Goal: Communication & Community: Share content

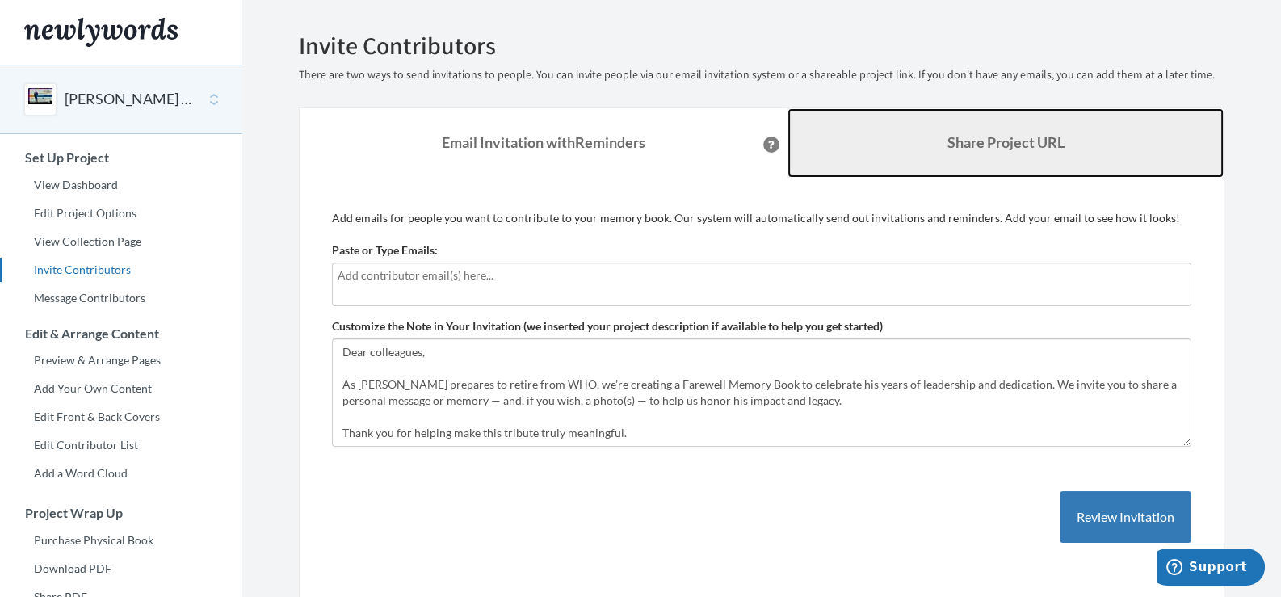
click at [981, 146] on b "Share Project URL" at bounding box center [1005, 142] width 117 height 18
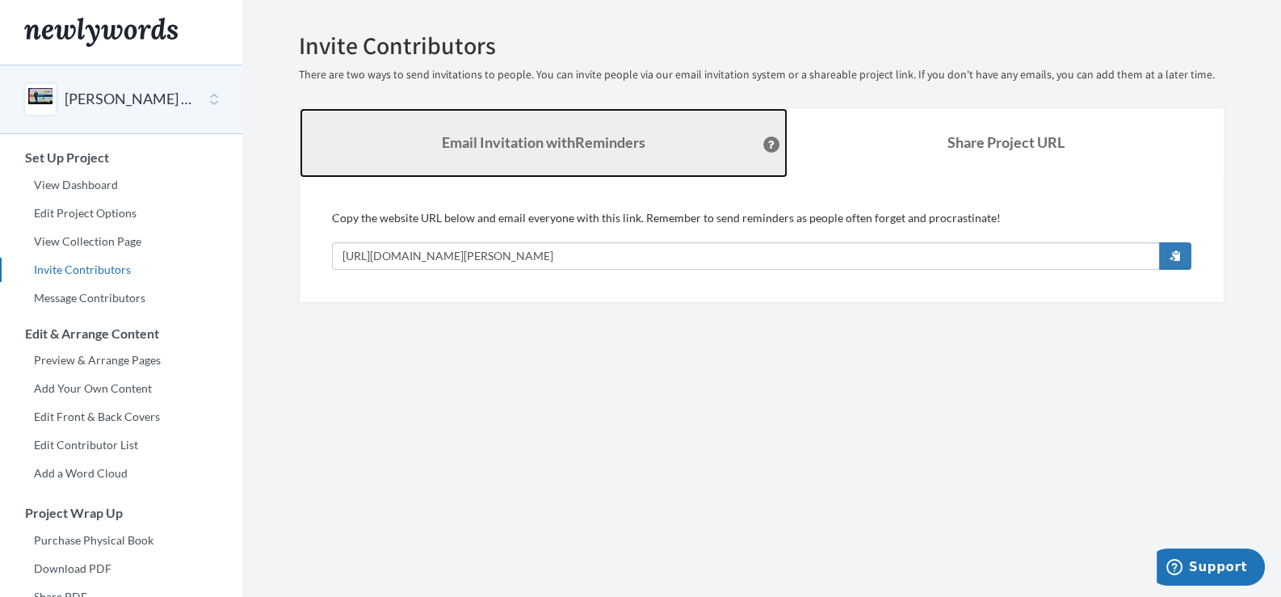
click at [549, 147] on strong "Email Invitation with Reminders" at bounding box center [544, 142] width 204 height 18
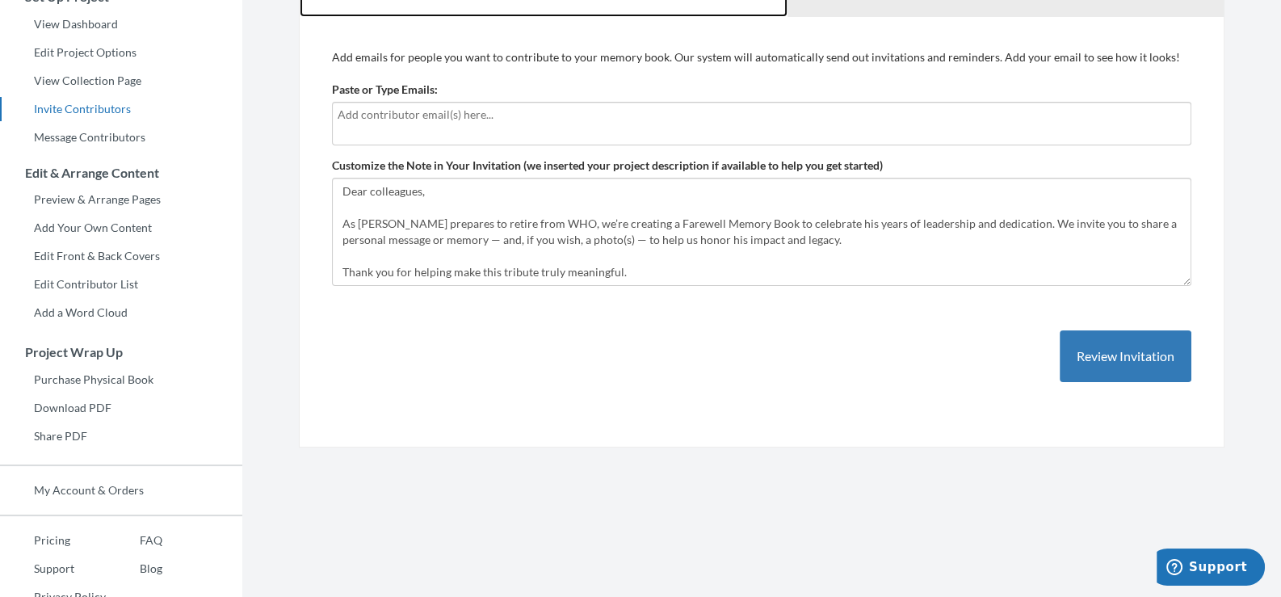
scroll to position [161, 0]
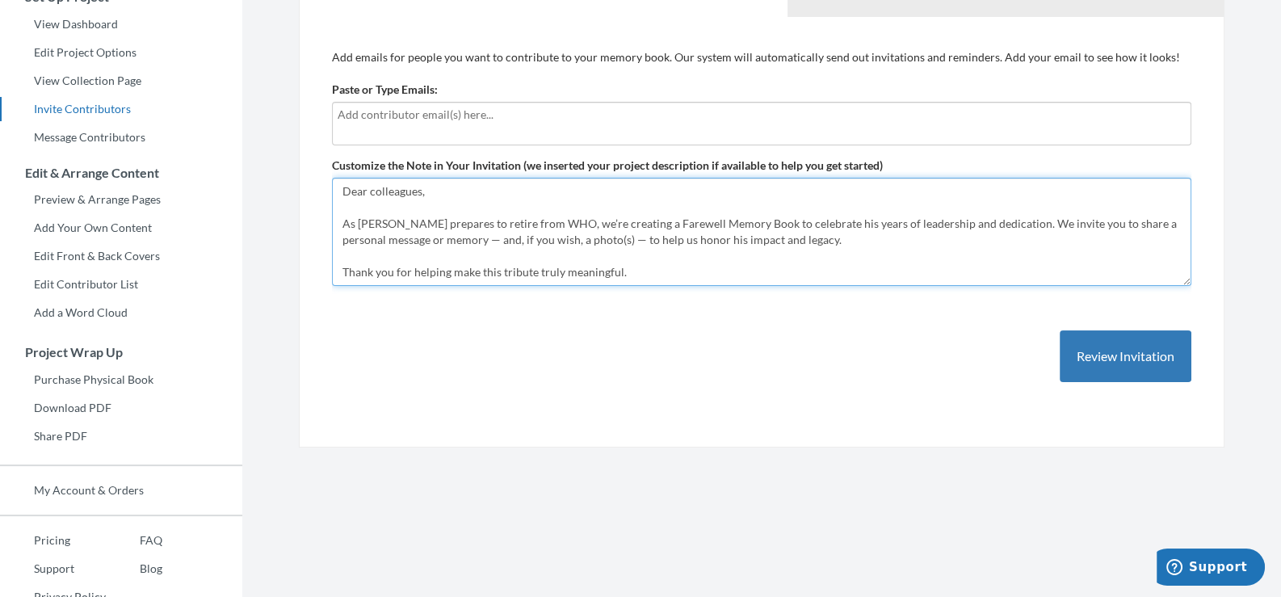
drag, startPoint x: 339, startPoint y: 190, endPoint x: 678, endPoint y: 250, distance: 344.6
click at [678, 252] on textarea "Dear colleagues, As Dr Hamid Jafari prepares to retire from WHO, we’re creating…" at bounding box center [761, 232] width 859 height 108
click at [871, 241] on textarea "Dear colleagues, As Dr Hamid Jafari prepares to retire from WHO, we’re creating…" at bounding box center [761, 232] width 859 height 108
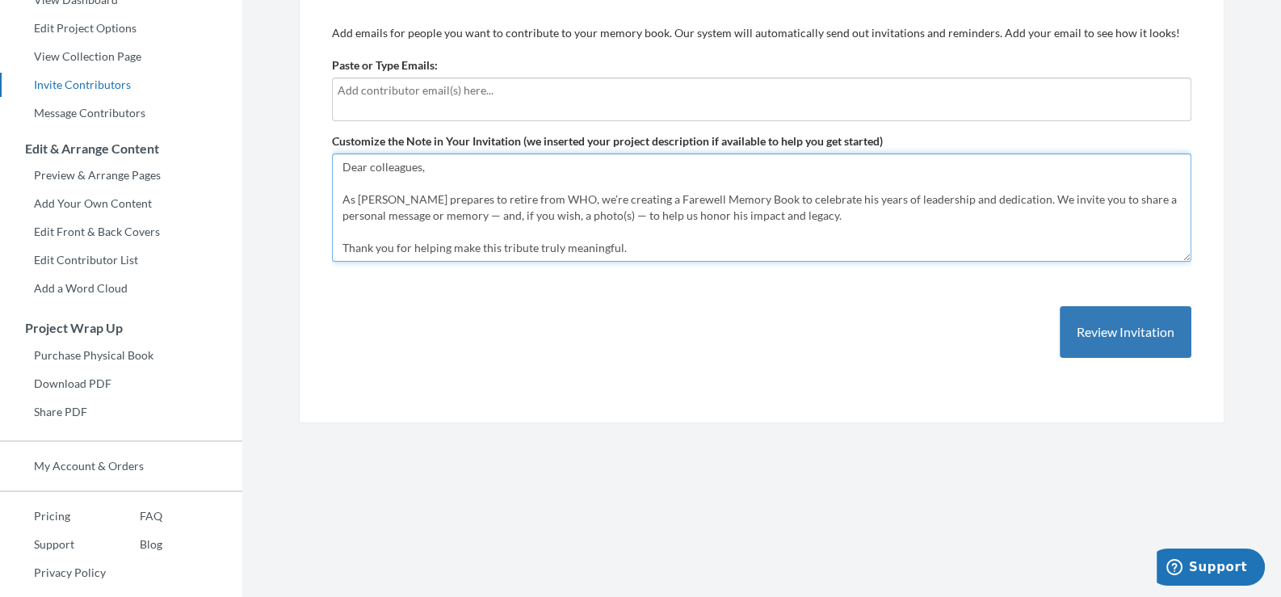
scroll to position [204, 0]
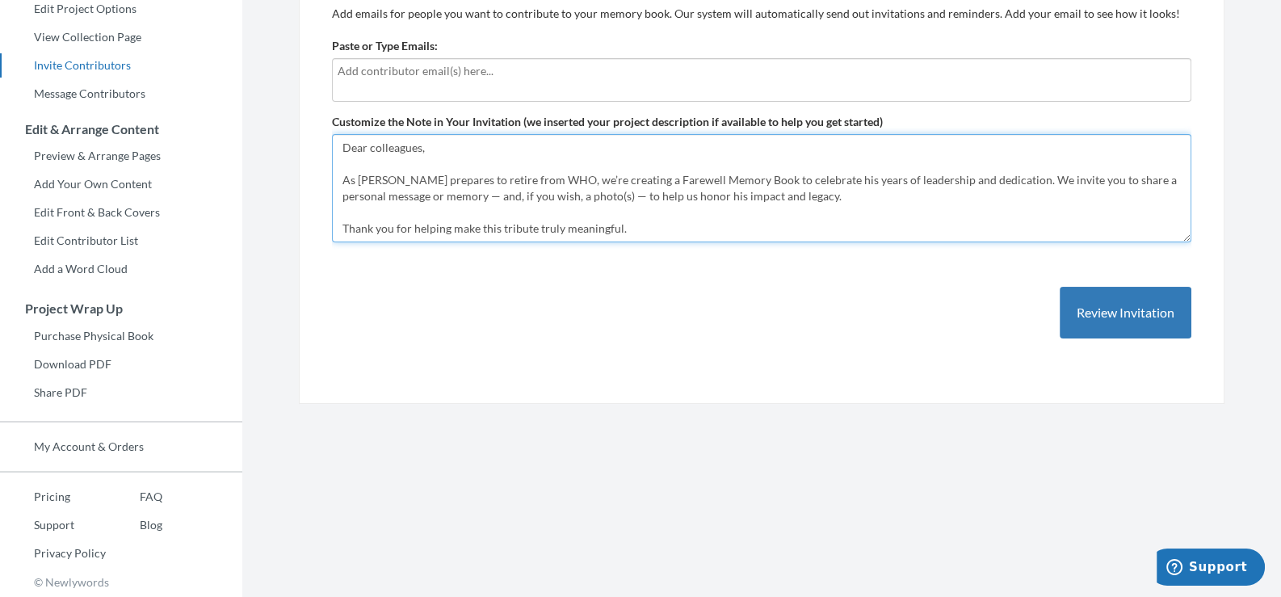
click at [642, 230] on textarea "Dear colleagues, As Dr Hamid Jafari prepares to retire from WHO, we’re creating…" at bounding box center [761, 188] width 859 height 108
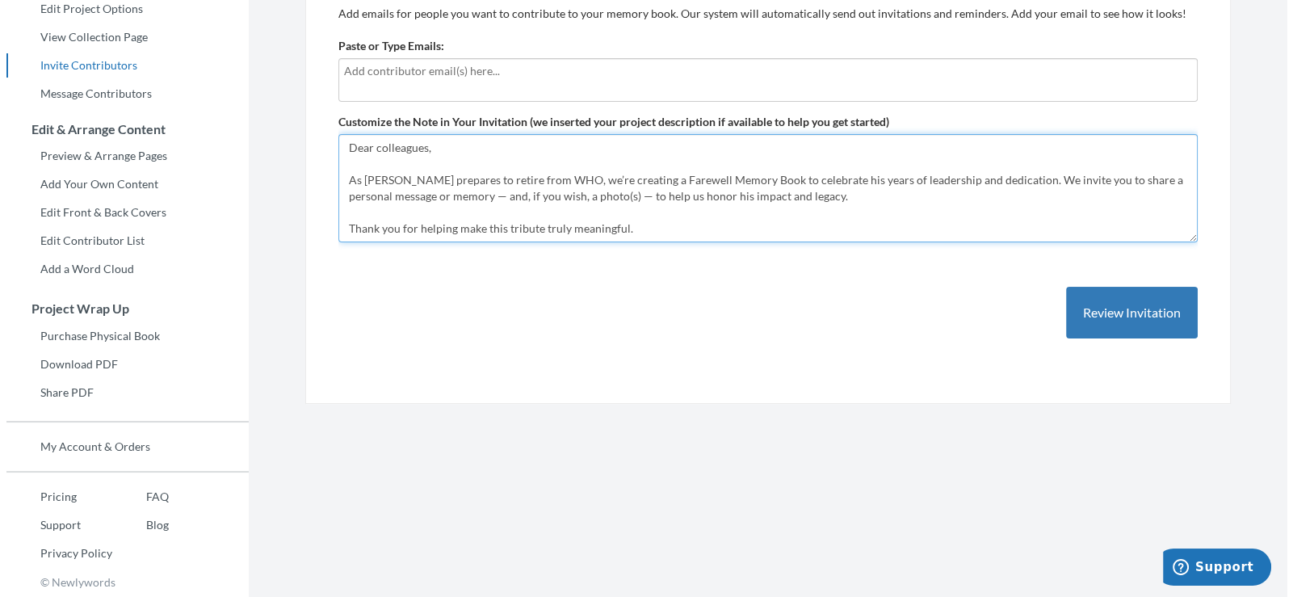
scroll to position [27, 0]
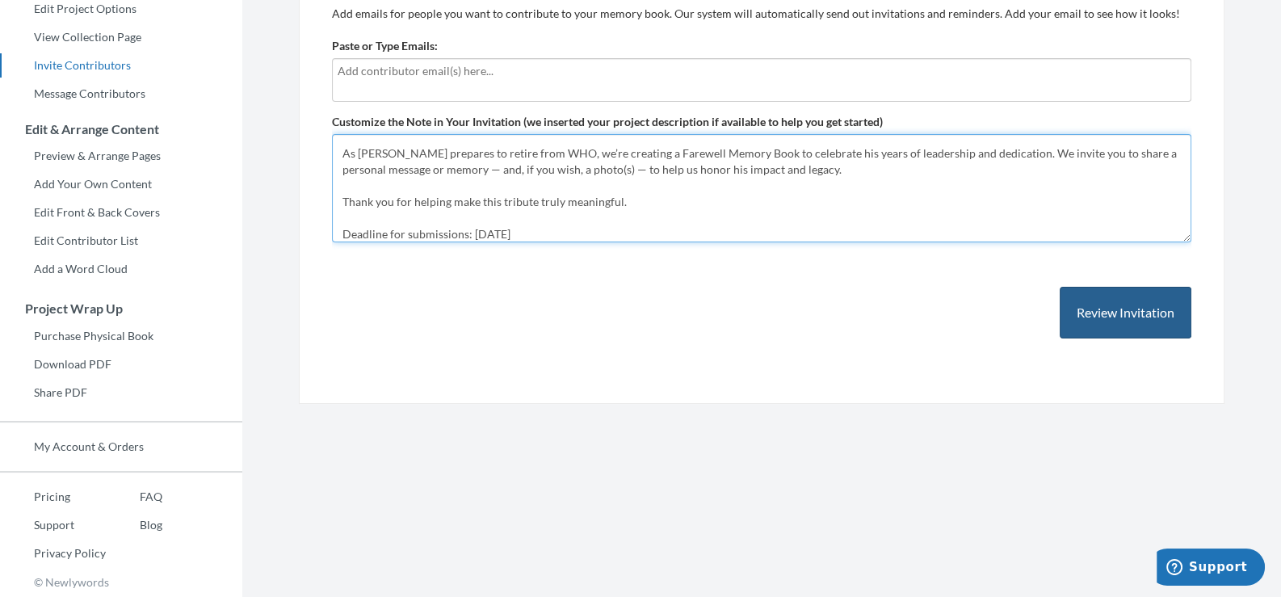
type textarea "Dear colleagues, As [PERSON_NAME] prepares to retire from WHO, we’re creating a…"
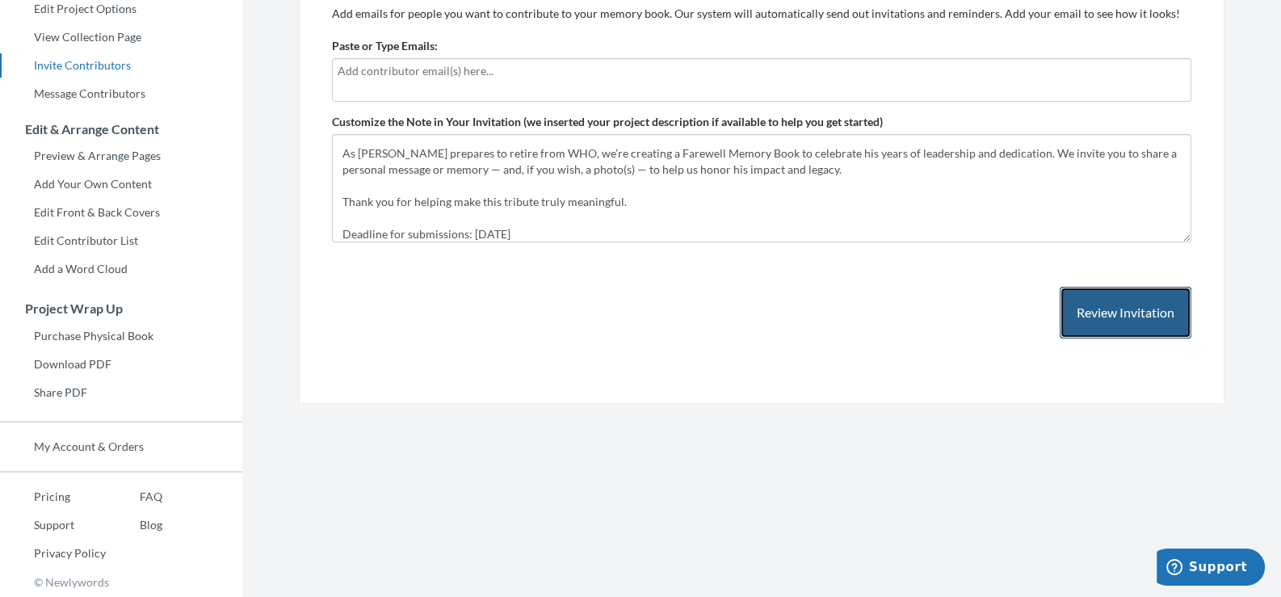
click at [1124, 309] on button "Review Invitation" at bounding box center [1126, 313] width 132 height 52
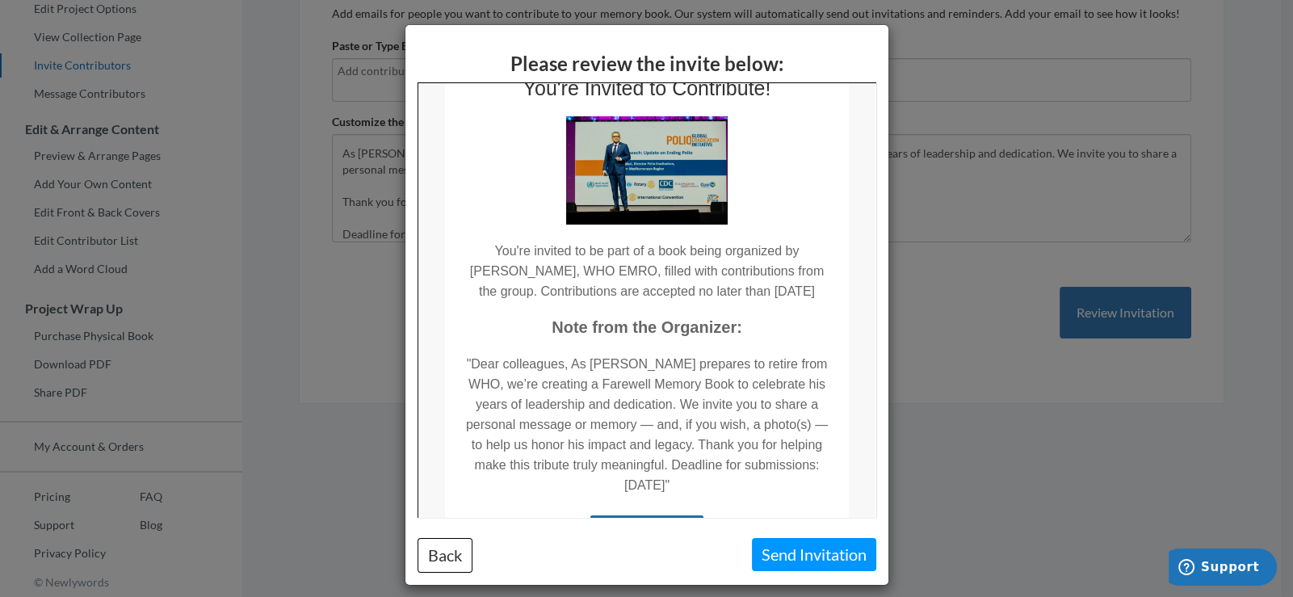
scroll to position [247, 0]
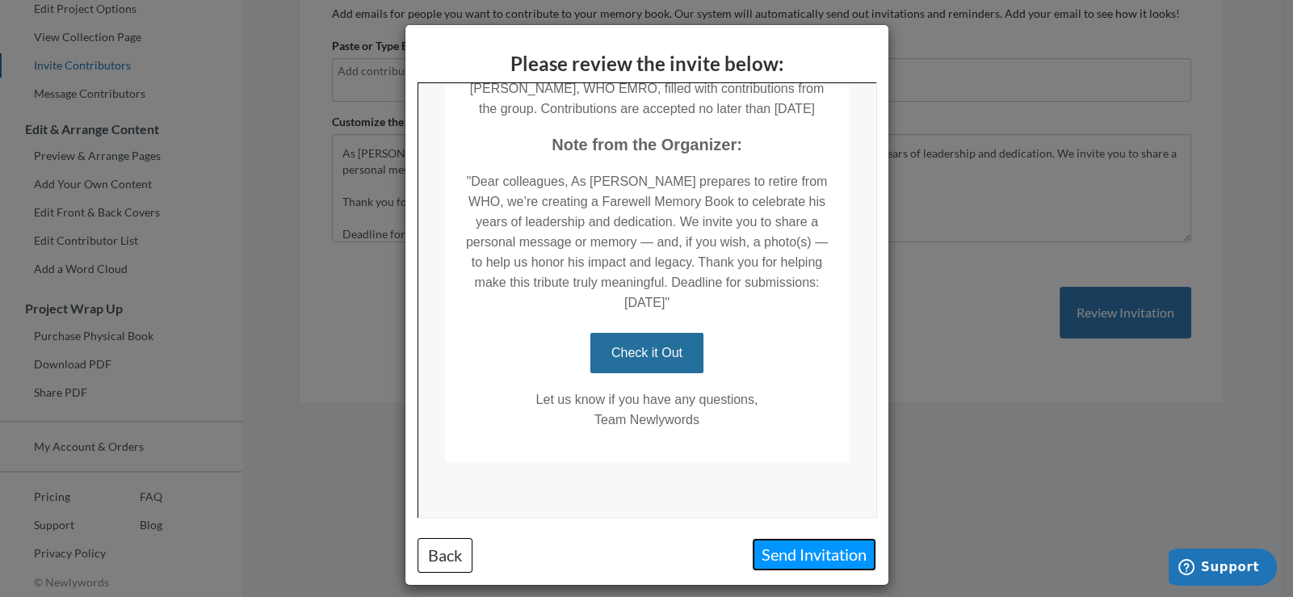
click at [836, 546] on button "Send Invitation" at bounding box center [814, 554] width 124 height 33
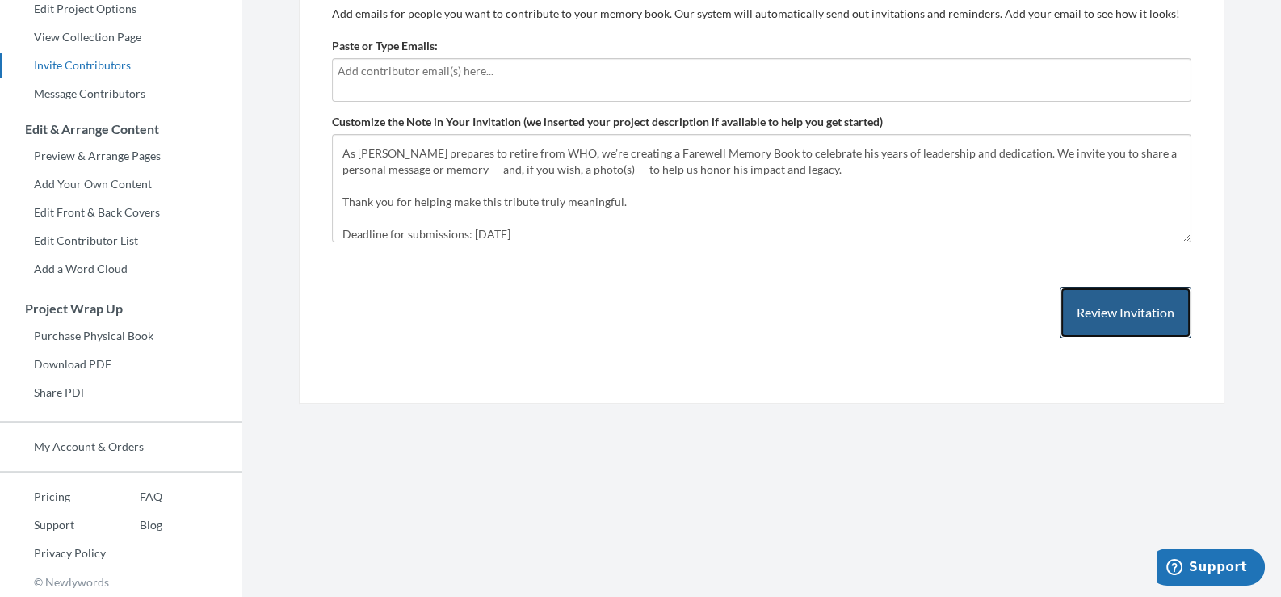
scroll to position [0, 0]
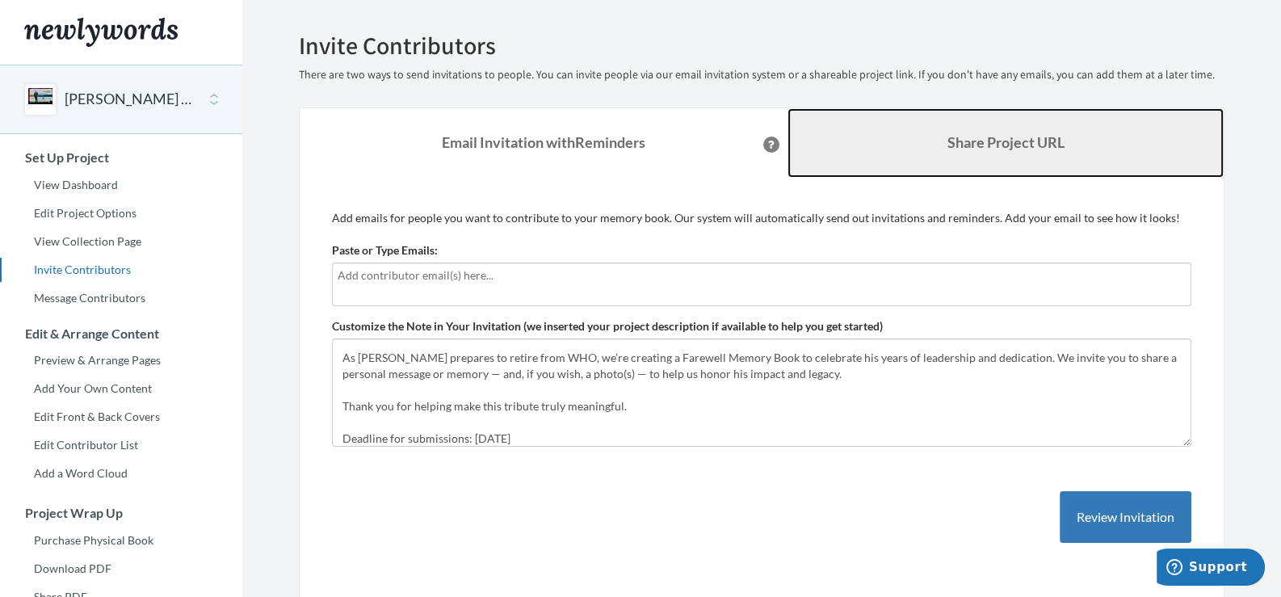
click at [1018, 137] on b "Share Project URL" at bounding box center [1005, 142] width 117 height 18
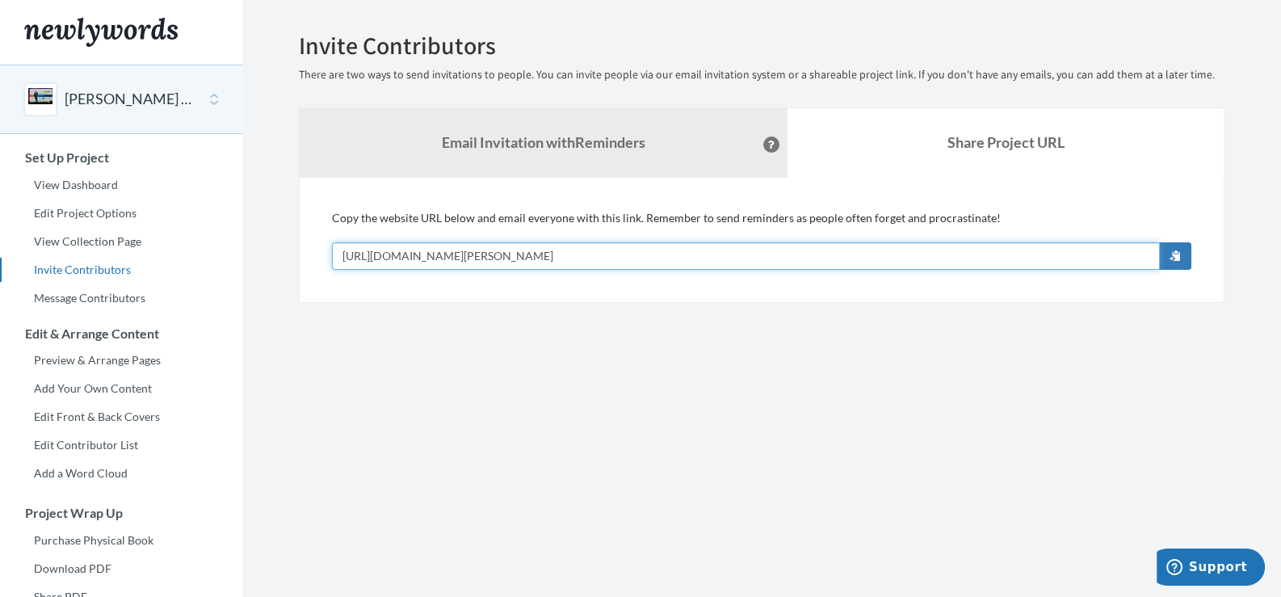
drag, startPoint x: 648, startPoint y: 257, endPoint x: 290, endPoint y: 256, distance: 357.8
click at [290, 256] on div "Emails have been sent! Invite Contributors There are two ways to send invitatio…" at bounding box center [762, 167] width 950 height 271
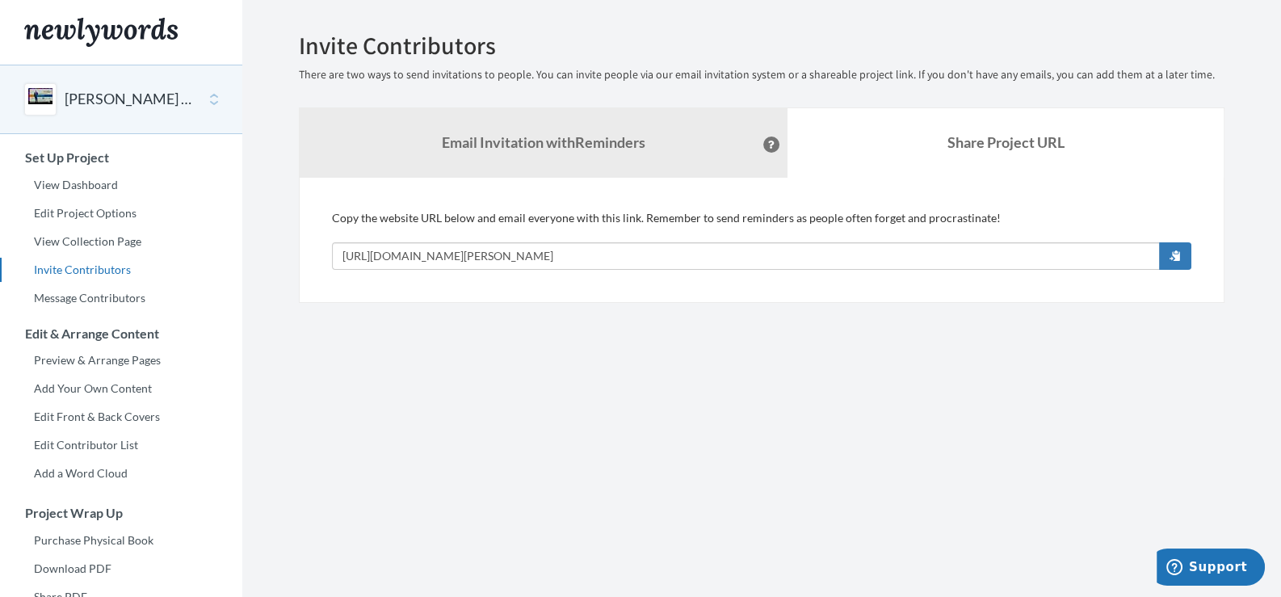
click at [1216, 380] on section "Emails have been sent! Invite Contributors There are two ways to send invitatio…" at bounding box center [761, 401] width 1039 height 803
drag, startPoint x: 97, startPoint y: 209, endPoint x: 166, endPoint y: 227, distance: 70.9
click at [97, 209] on link "Edit Project Options" at bounding box center [121, 213] width 242 height 24
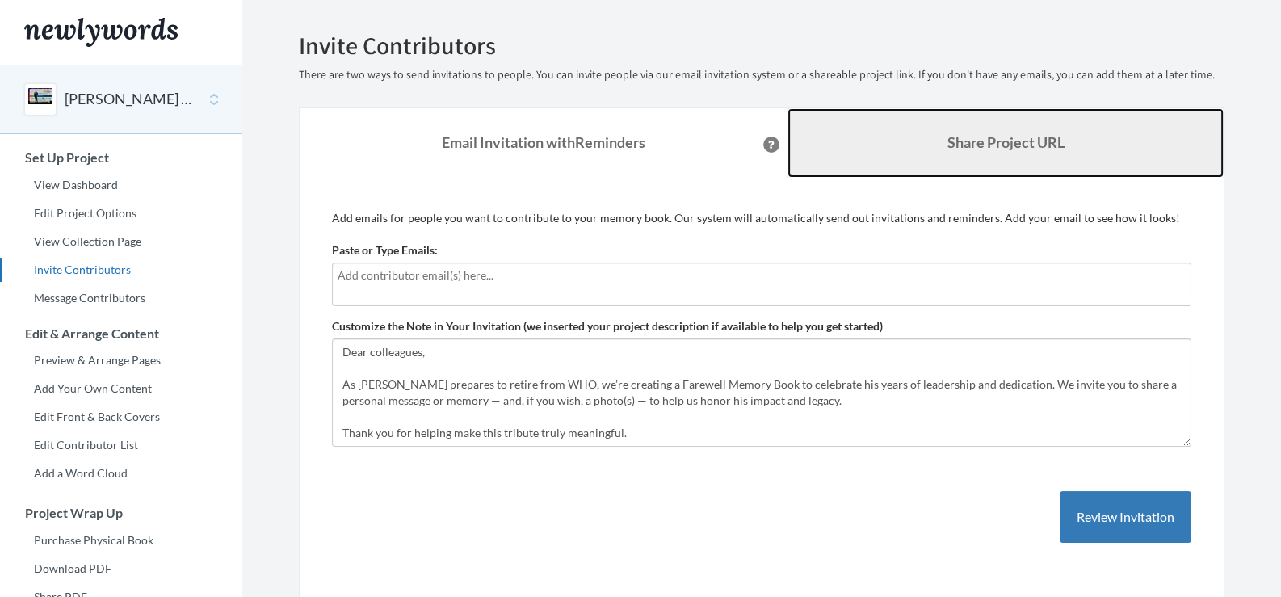
click at [979, 146] on b "Share Project URL" at bounding box center [1005, 142] width 117 height 18
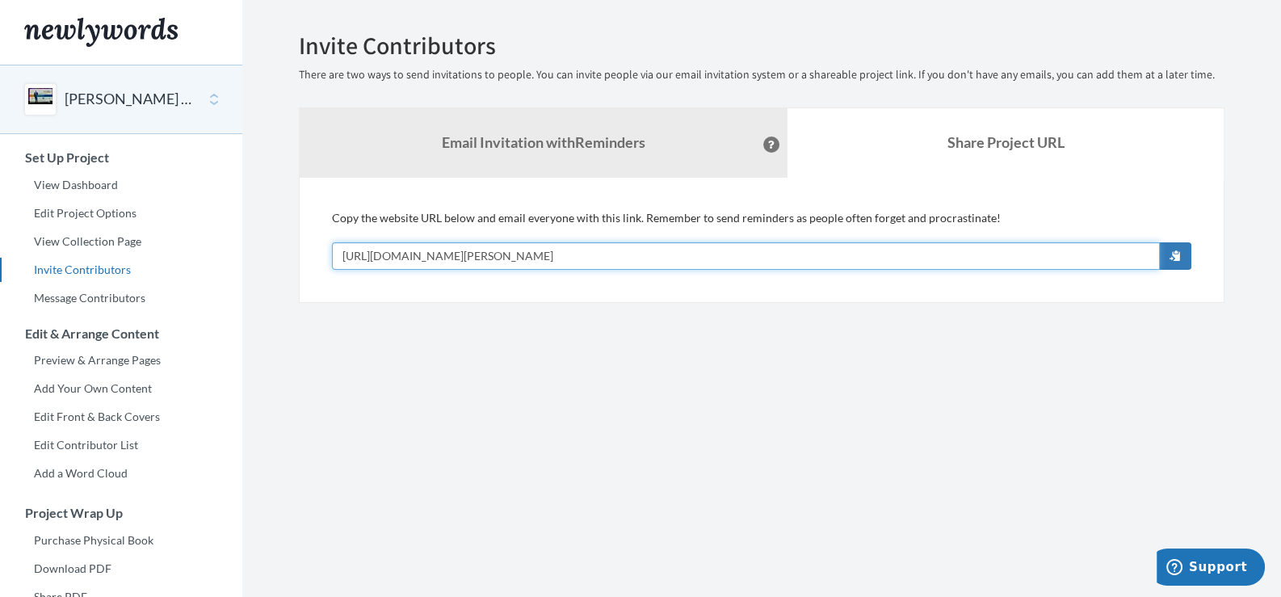
click at [665, 254] on input "[URL][DOMAIN_NAME][PERSON_NAME]" at bounding box center [746, 255] width 828 height 27
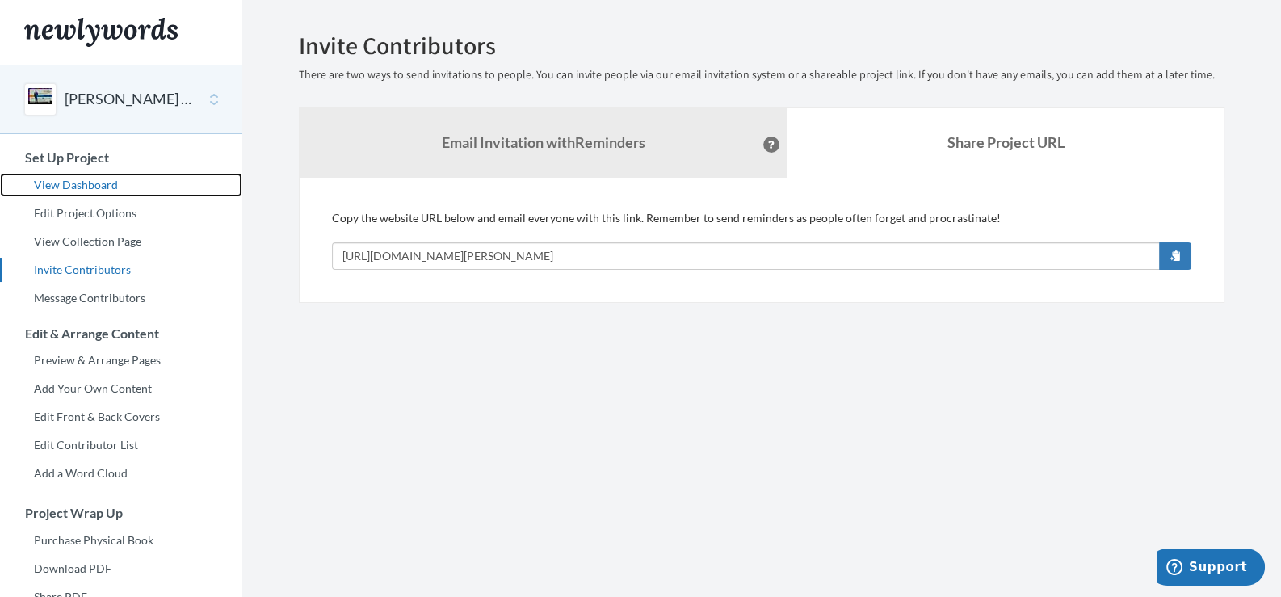
click at [65, 185] on link "View Dashboard" at bounding box center [121, 185] width 242 height 24
